Goal: Connect with others: Connect with other users

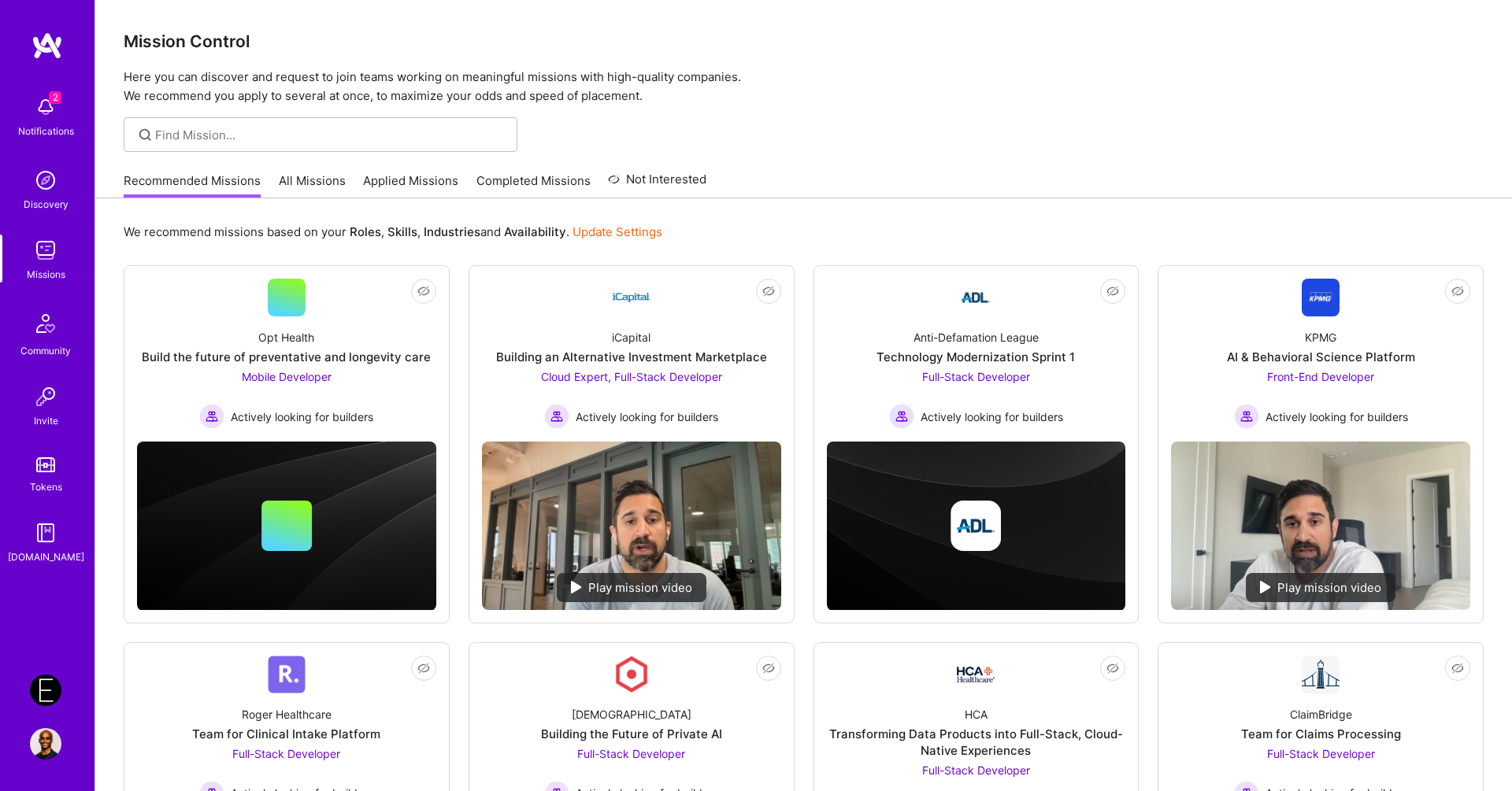
click at [42, 112] on img at bounding box center [46, 108] width 32 height 32
click at [42, 112] on div "2 Notifications Discovery Missions Community Invite Tokens [DOMAIN_NAME]" at bounding box center [47, 327] width 95 height 477
click at [36, 333] on img at bounding box center [46, 324] width 38 height 38
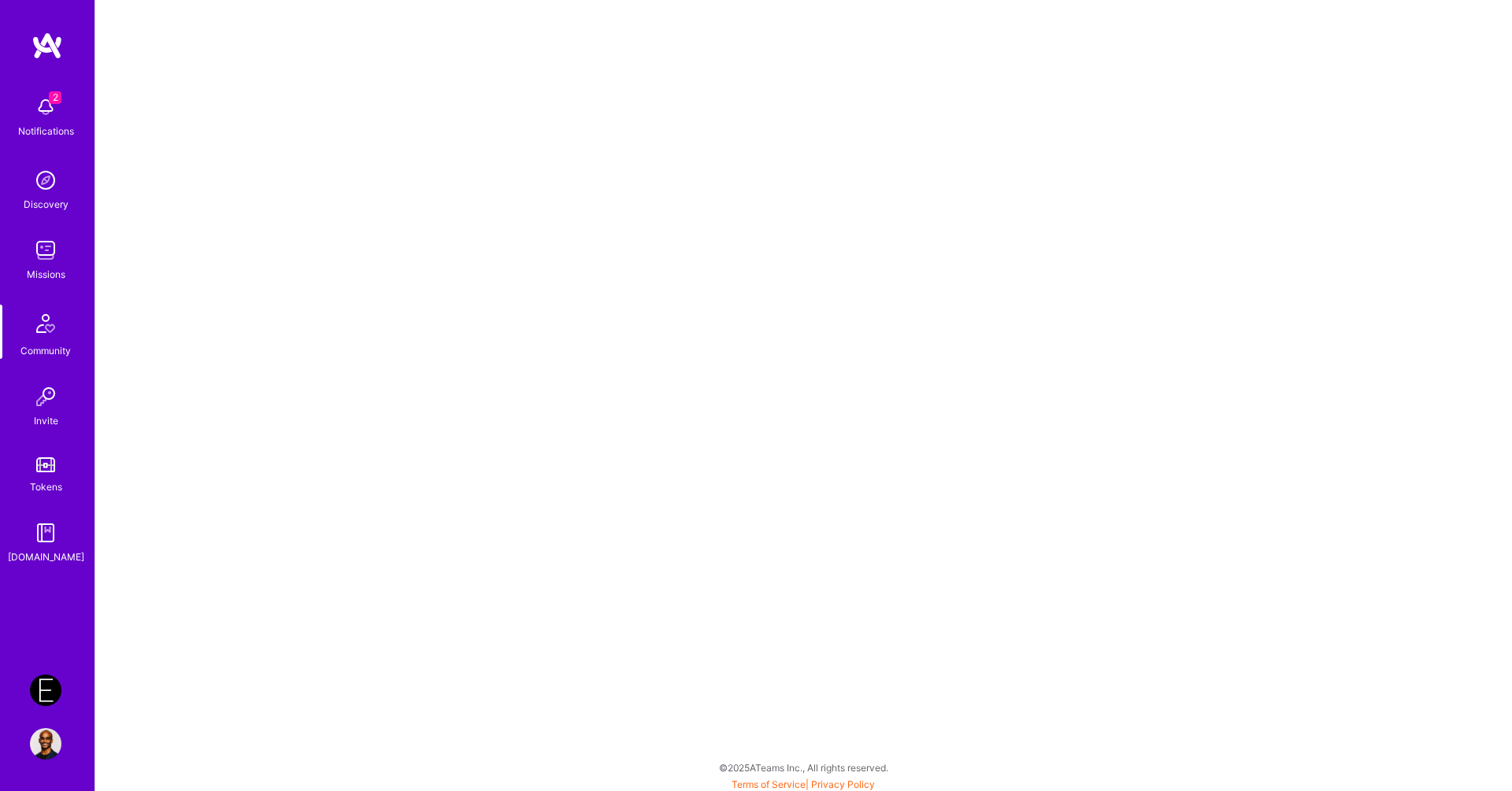
click at [53, 406] on img at bounding box center [46, 397] width 32 height 32
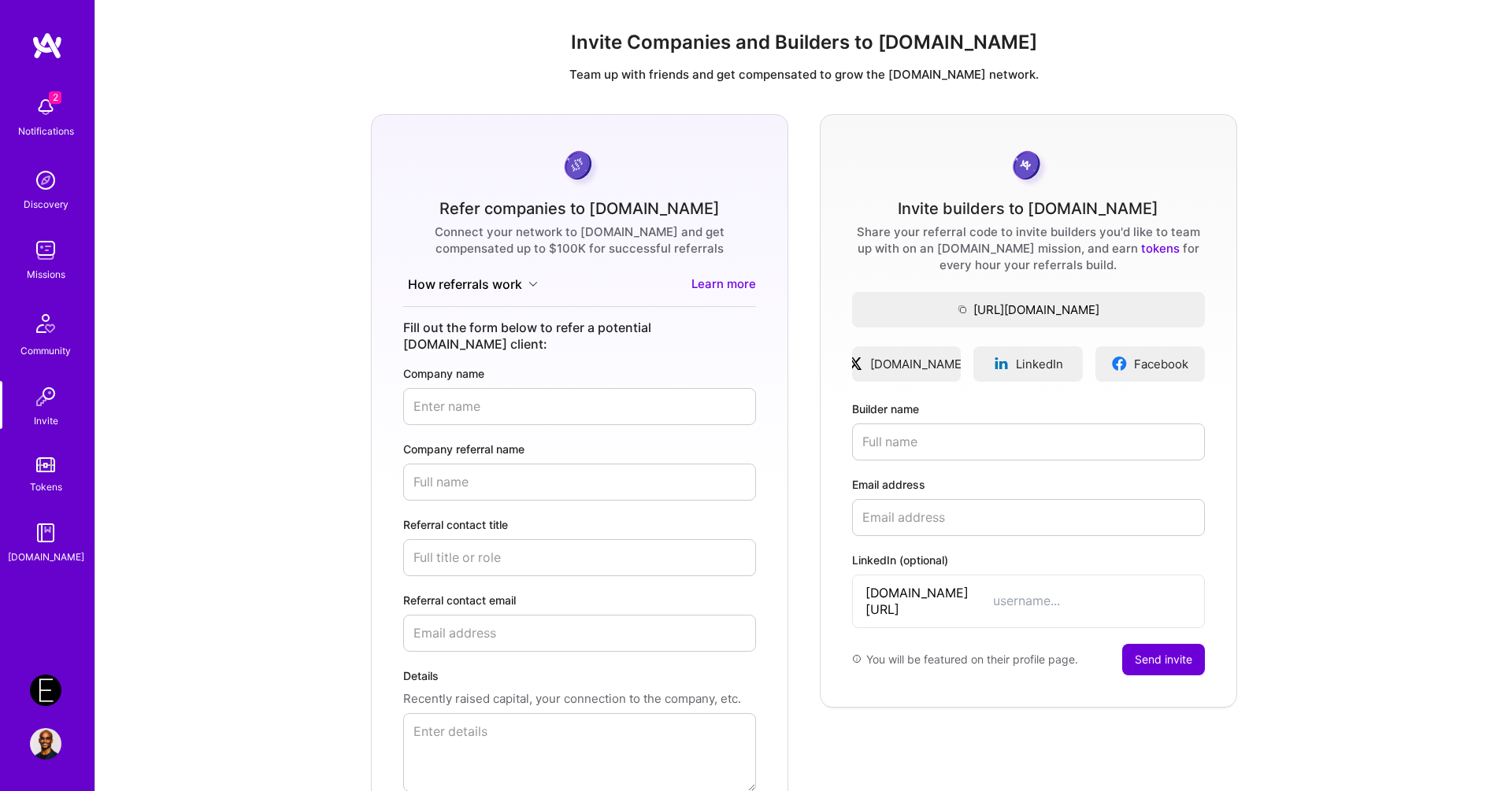
click at [229, 216] on div "Refer companies to [DOMAIN_NAME] Connect your network to [DOMAIN_NAME] and get …" at bounding box center [803, 495] width 1391 height 761
click at [43, 182] on img at bounding box center [46, 180] width 32 height 32
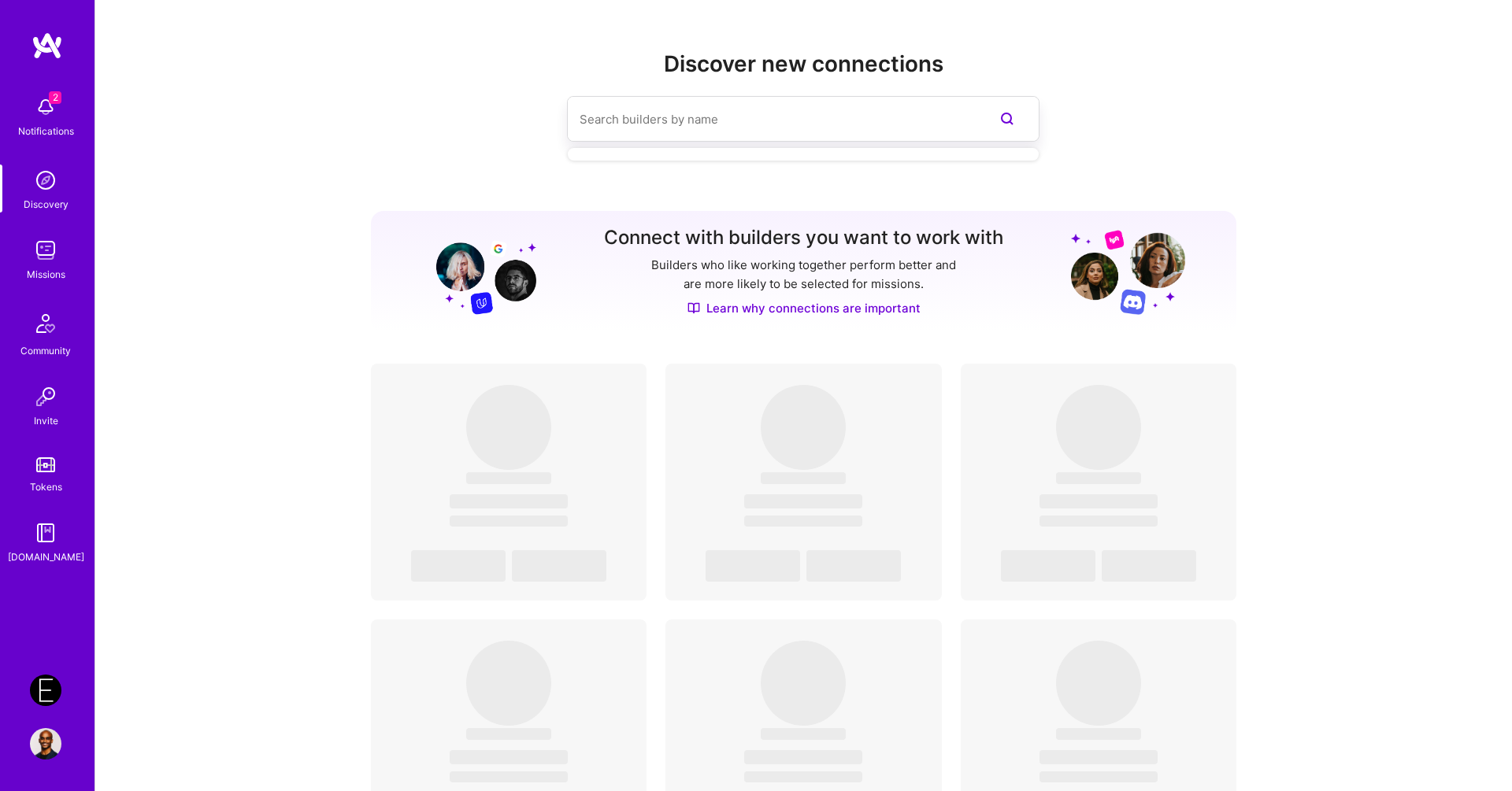
click at [628, 112] on input at bounding box center [772, 120] width 384 height 40
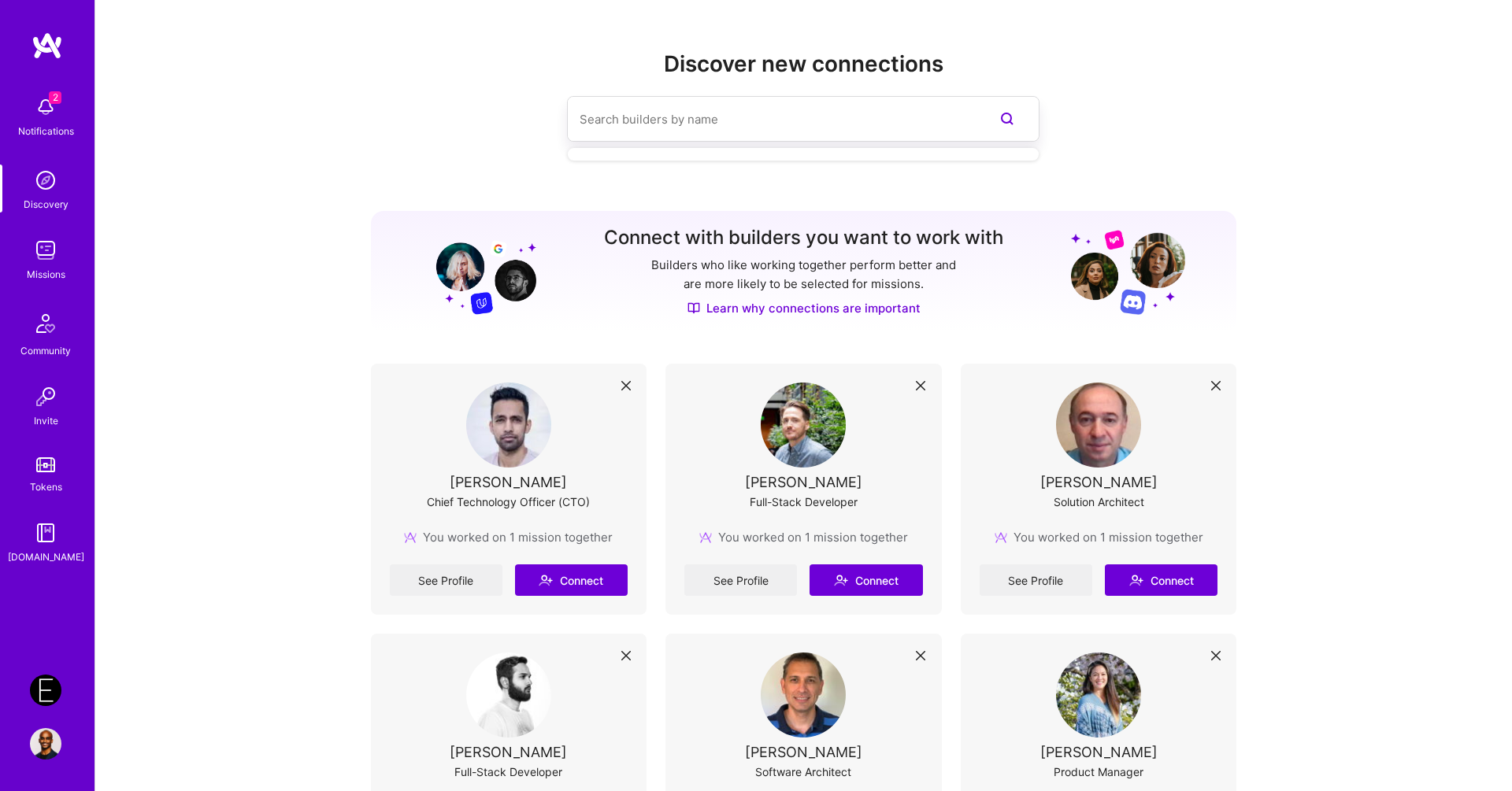
click at [1100, 414] on img at bounding box center [1098, 424] width 85 height 85
click at [1022, 581] on link "See Profile" at bounding box center [1035, 581] width 113 height 32
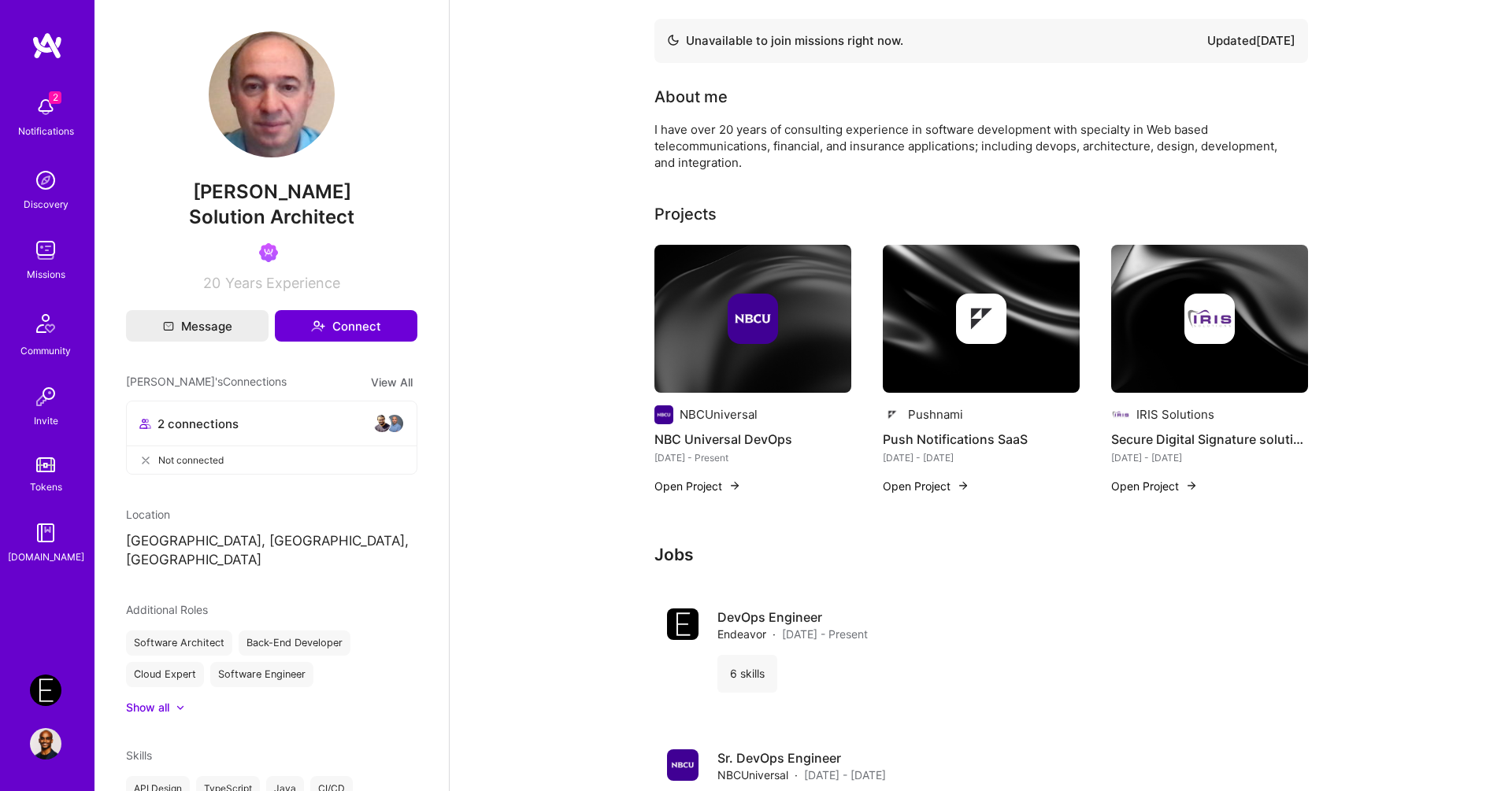
click at [1398, 197] on div "Unavailable to join missions right now. Updated [DATE] About me I have over 20 …" at bounding box center [980, 442] width 1062 height 885
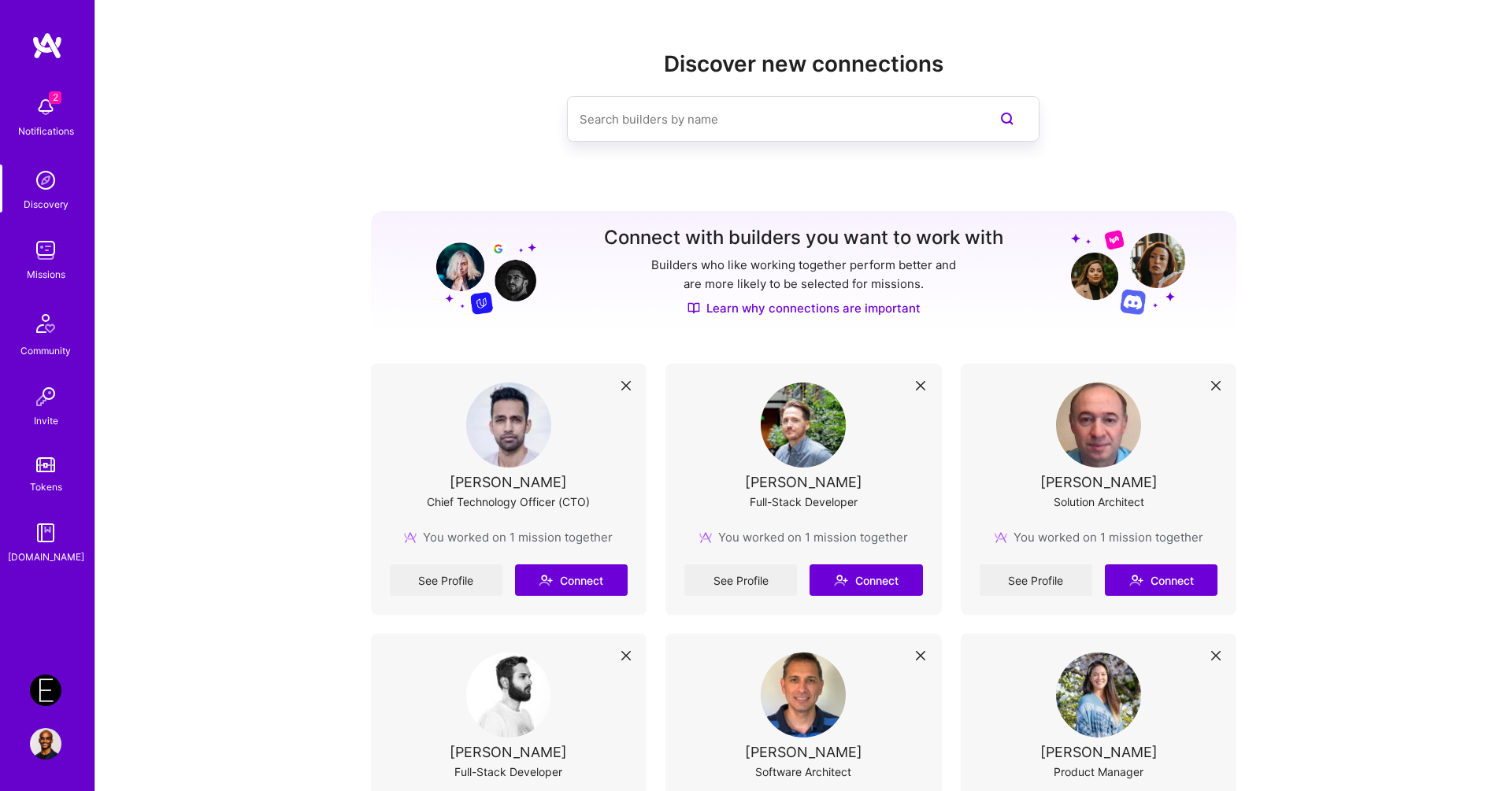
click at [483, 430] on img at bounding box center [508, 424] width 85 height 85
click at [430, 582] on link "See Profile" at bounding box center [445, 581] width 113 height 32
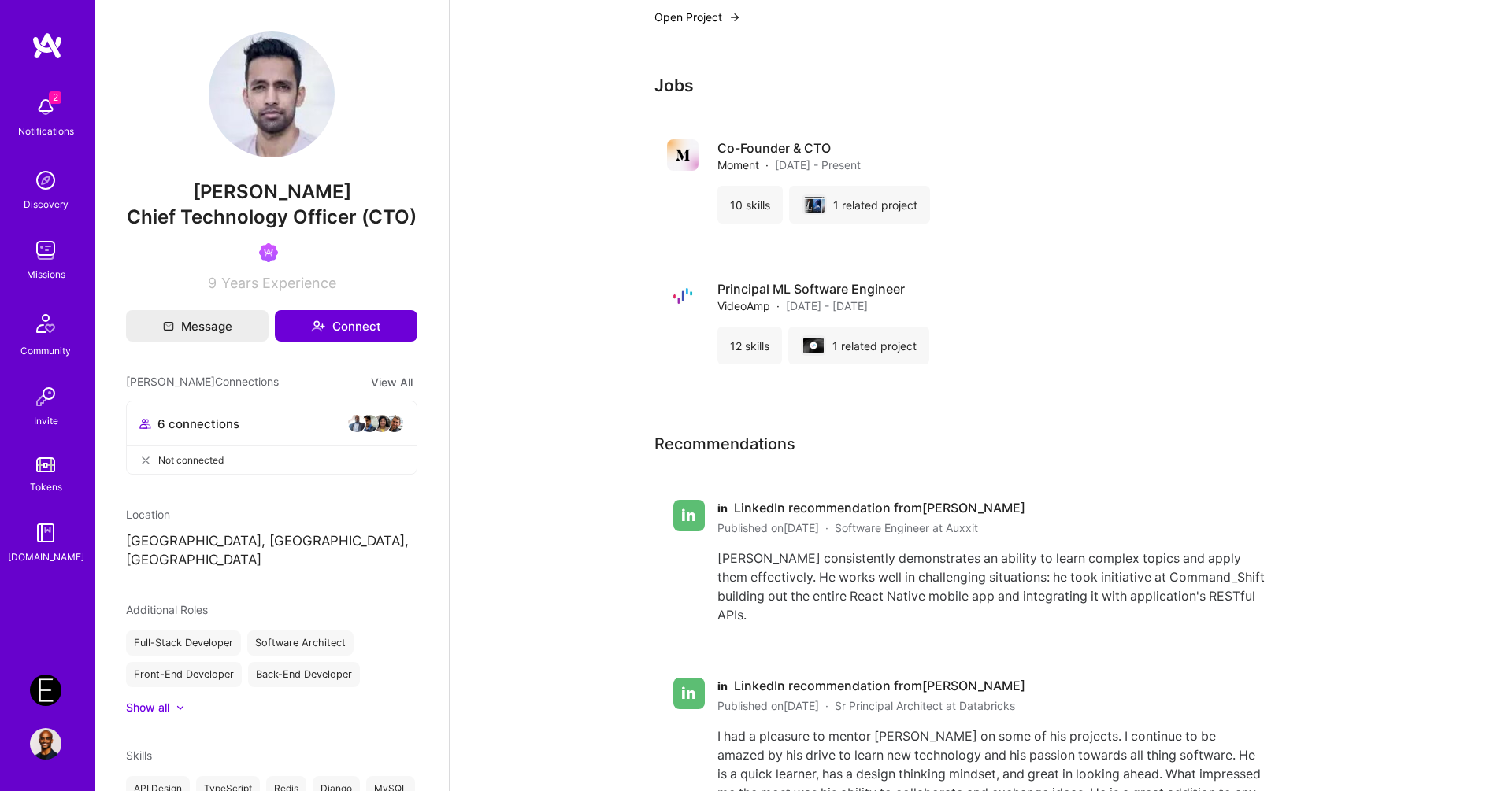
scroll to position [1000, 0]
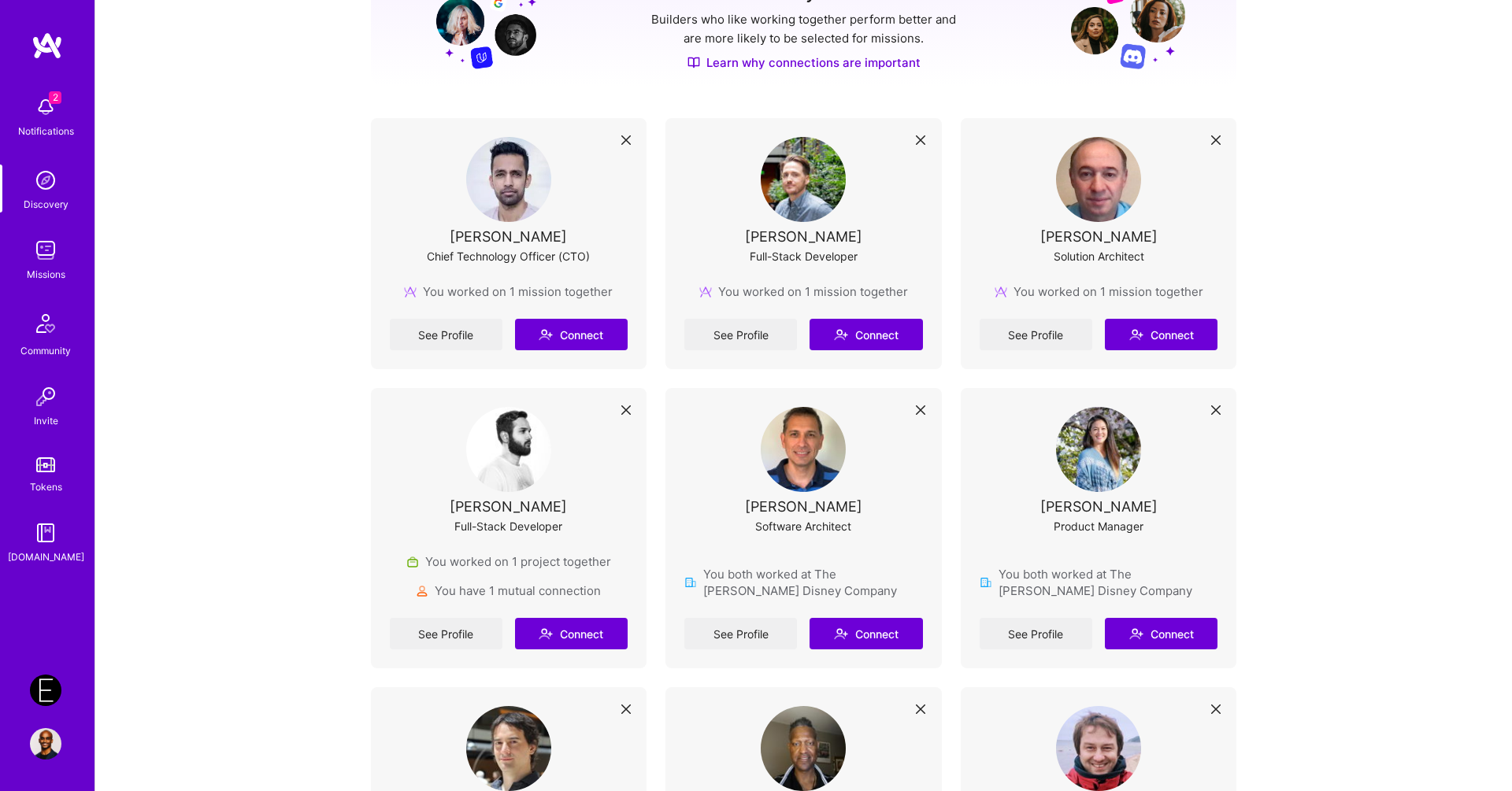
scroll to position [260, 0]
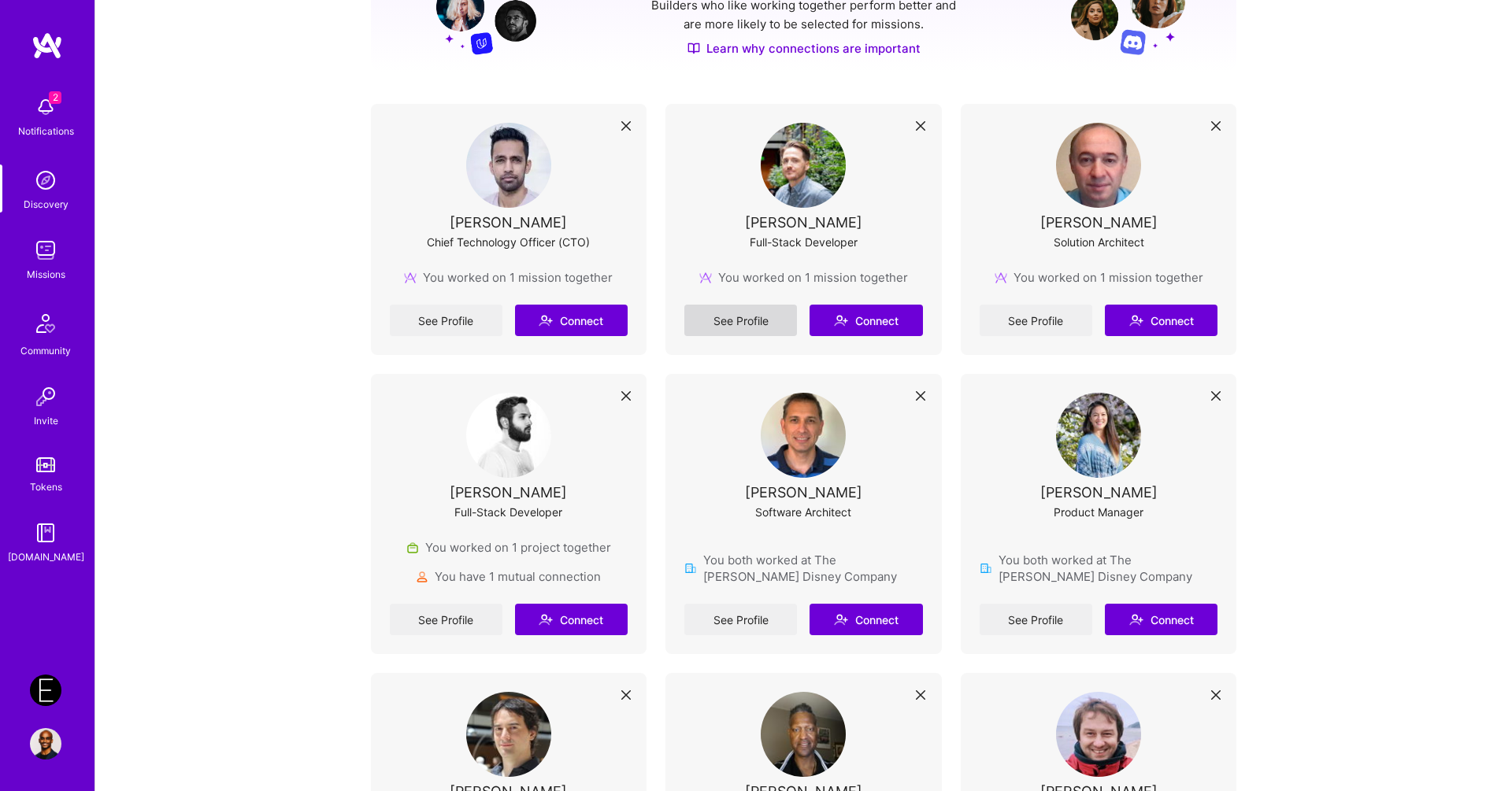
click at [738, 314] on link "See Profile" at bounding box center [740, 321] width 113 height 32
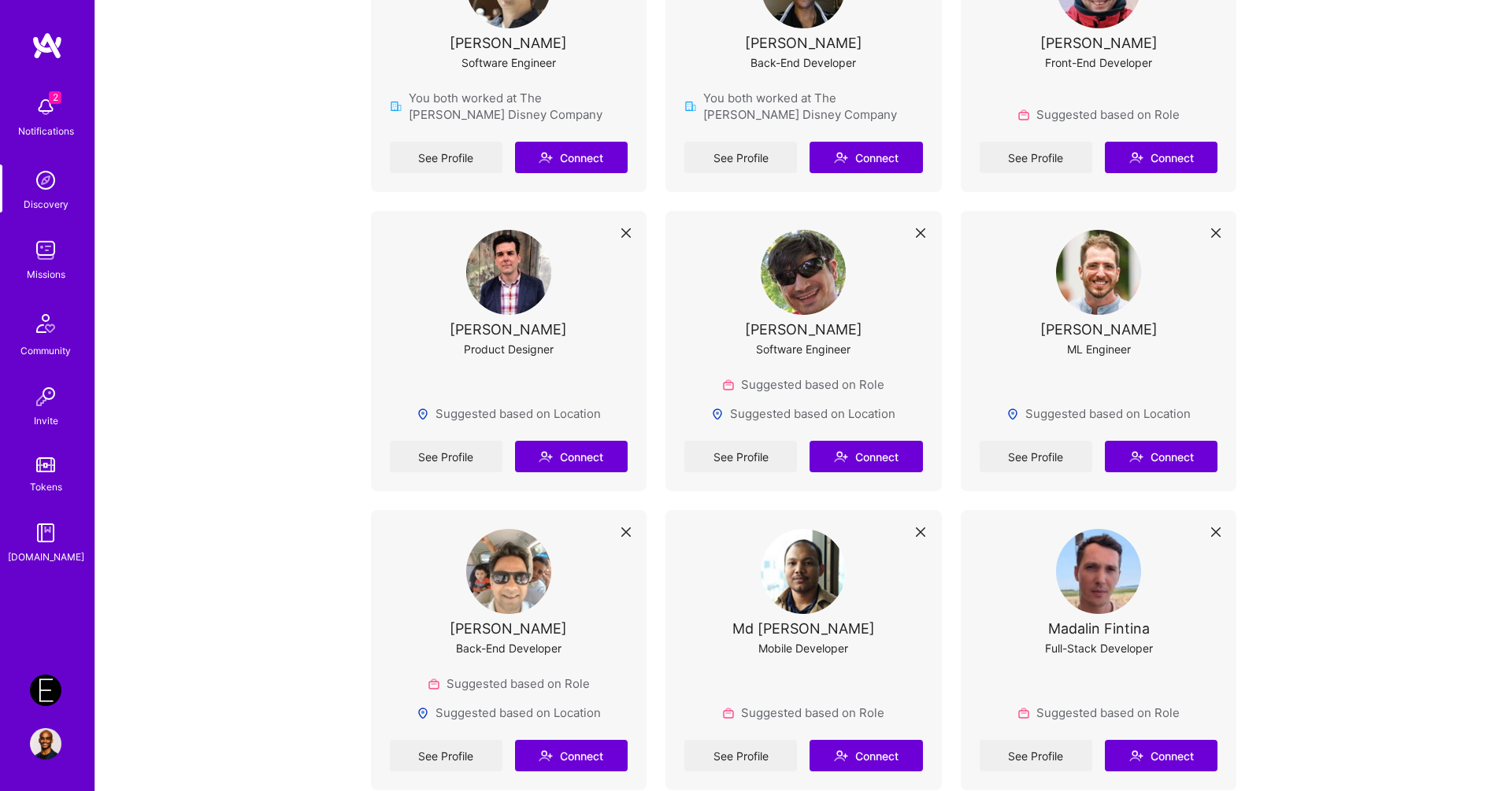
scroll to position [1044, 0]
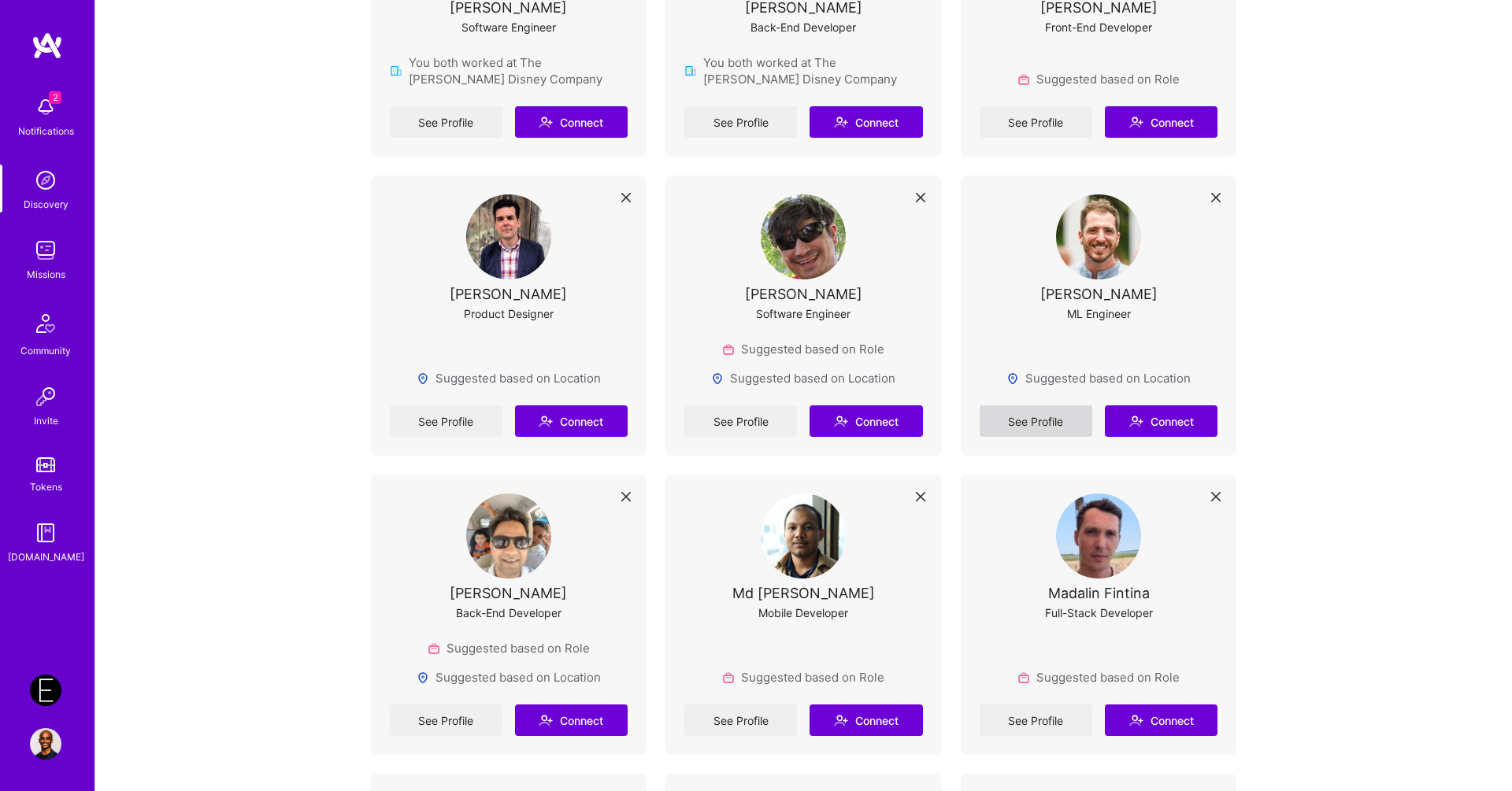
click at [1028, 422] on link "See Profile" at bounding box center [1035, 421] width 113 height 32
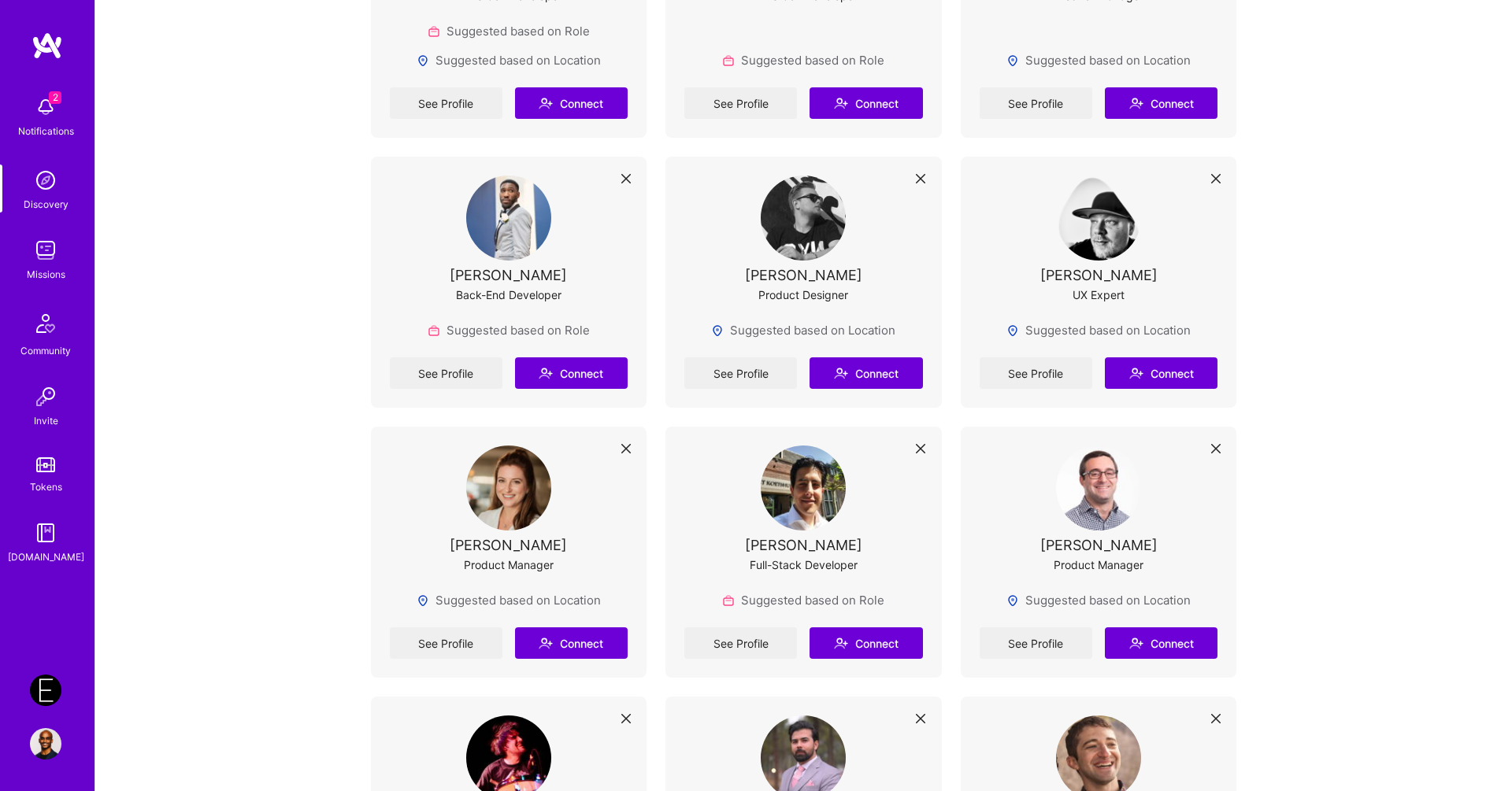
scroll to position [2046, 0]
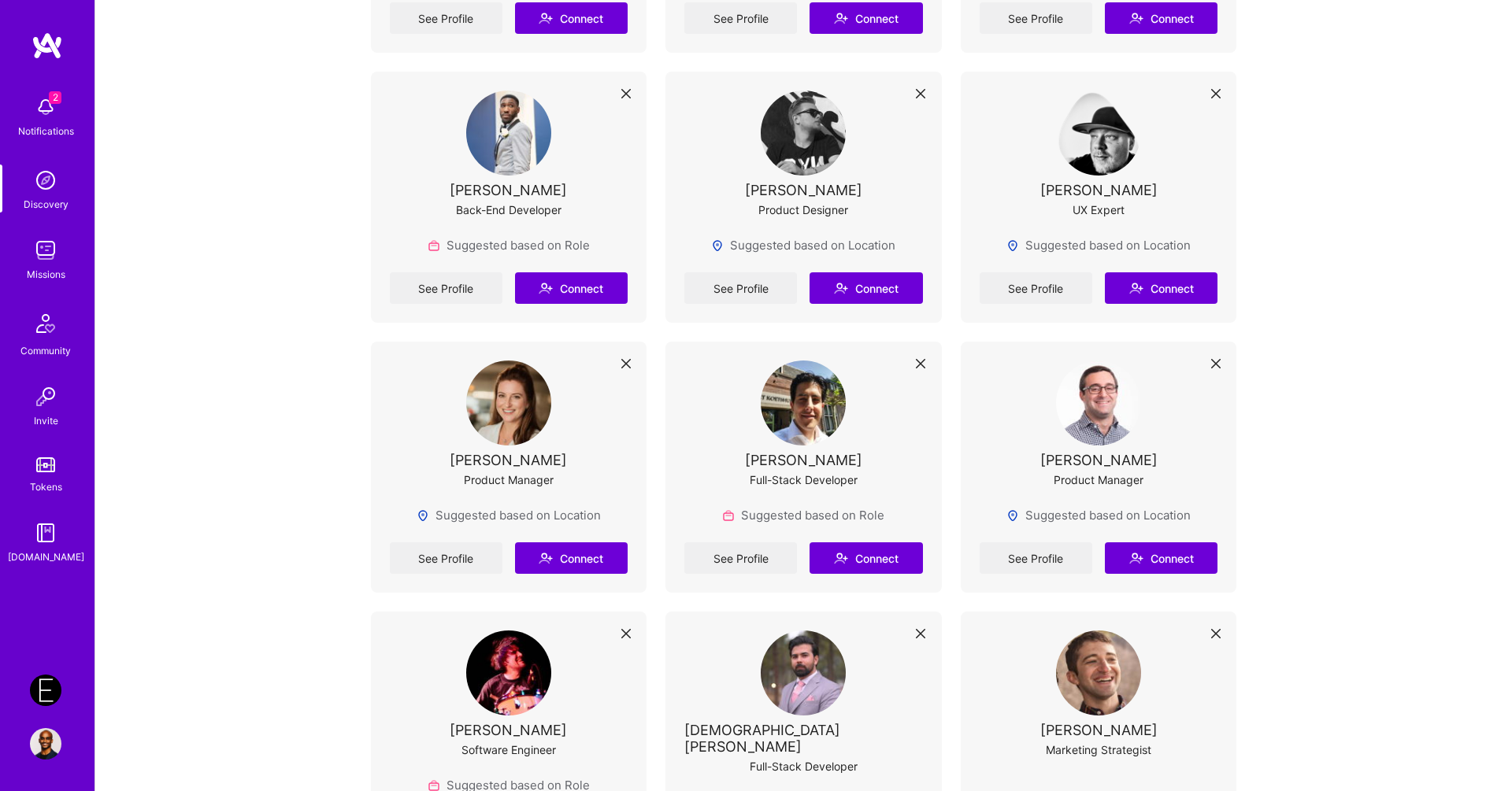
click at [51, 685] on img at bounding box center [46, 690] width 32 height 32
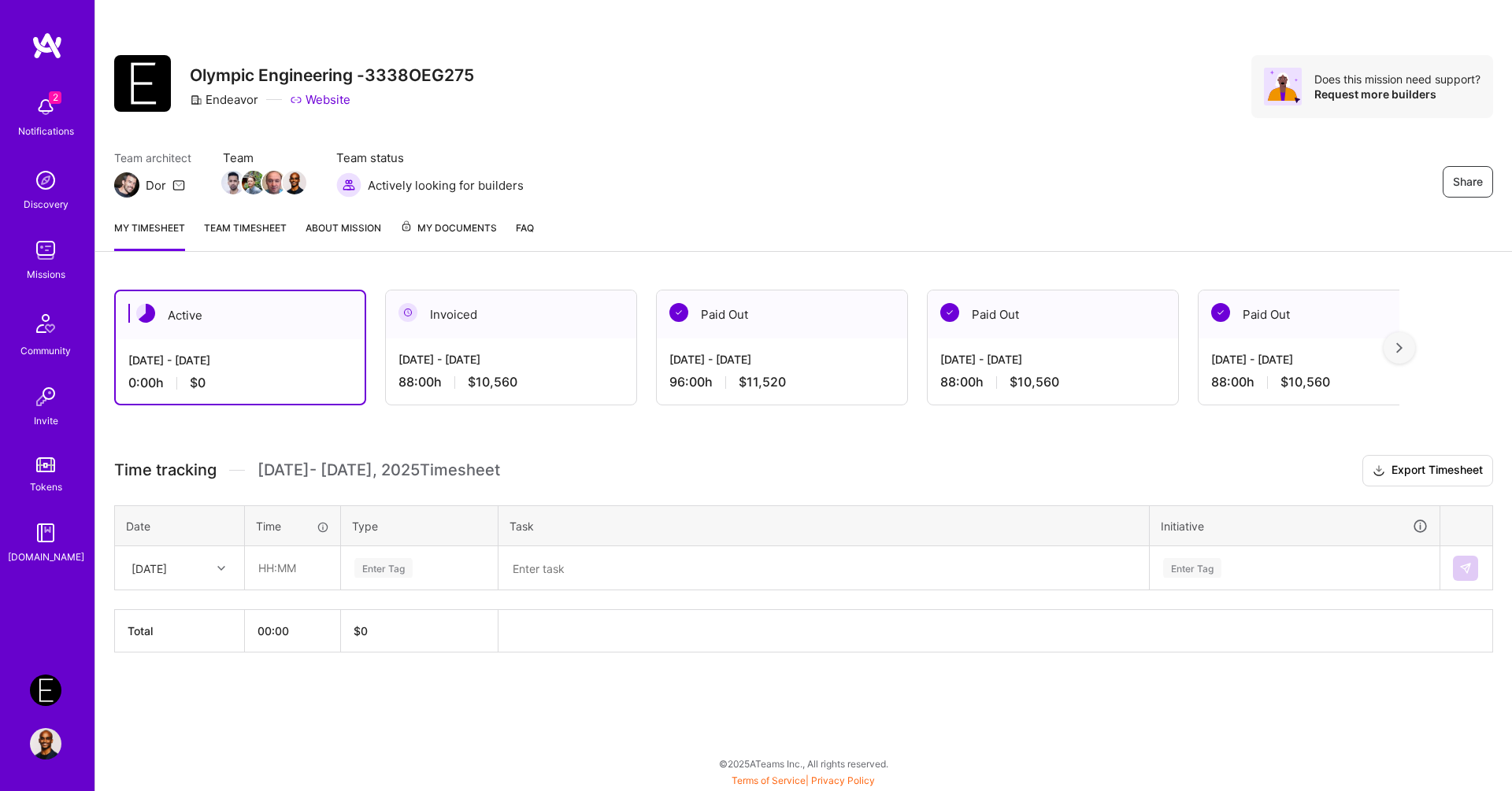
click at [128, 186] on img at bounding box center [126, 184] width 25 height 25
